Goal: Task Accomplishment & Management: Use online tool/utility

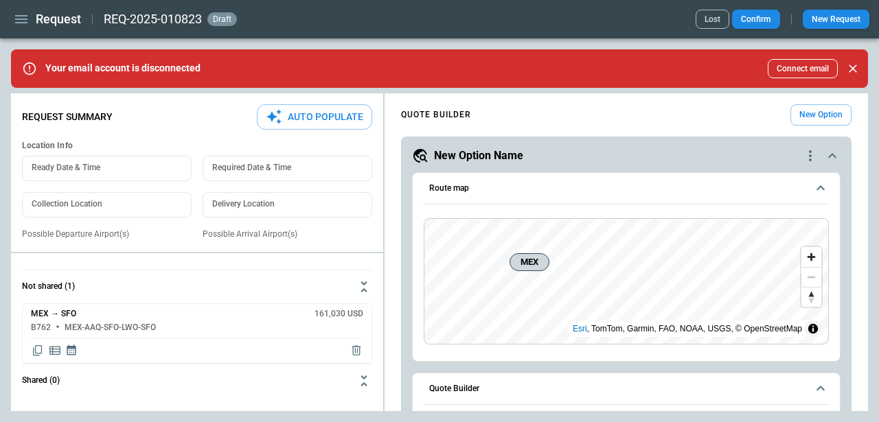
scroll to position [862, 0]
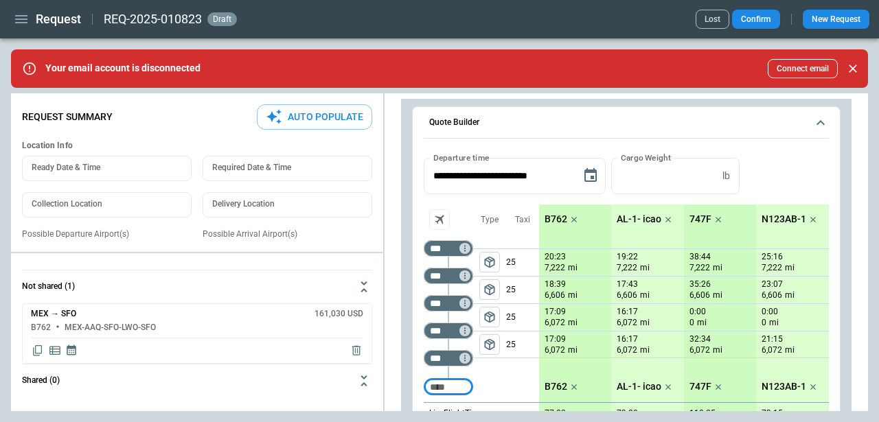
click at [793, 69] on button "Connect email" at bounding box center [803, 68] width 70 height 19
